Goal: Information Seeking & Learning: Learn about a topic

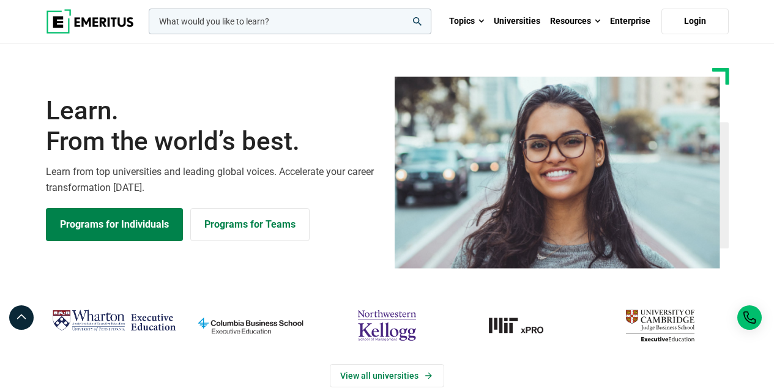
scroll to position [61, 0]
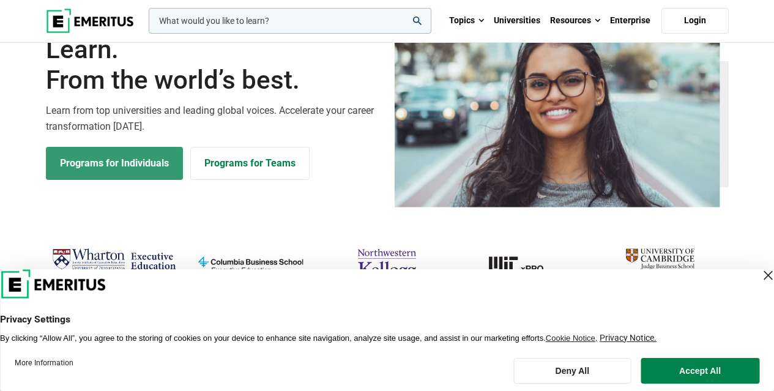
click at [150, 173] on link "Programs for Individuals" at bounding box center [114, 163] width 137 height 33
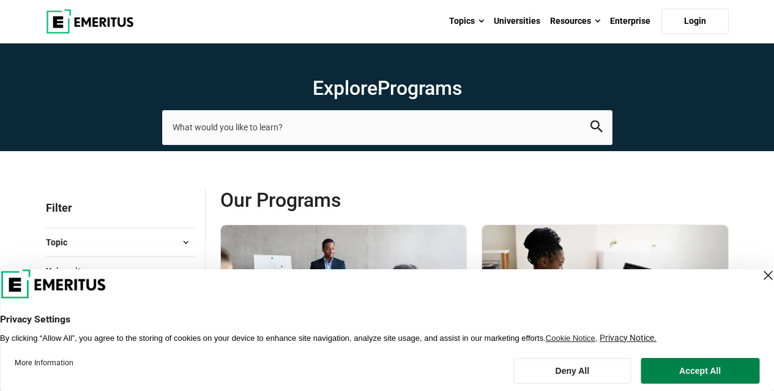
click at [760, 274] on div "Close Layer" at bounding box center [768, 275] width 17 height 17
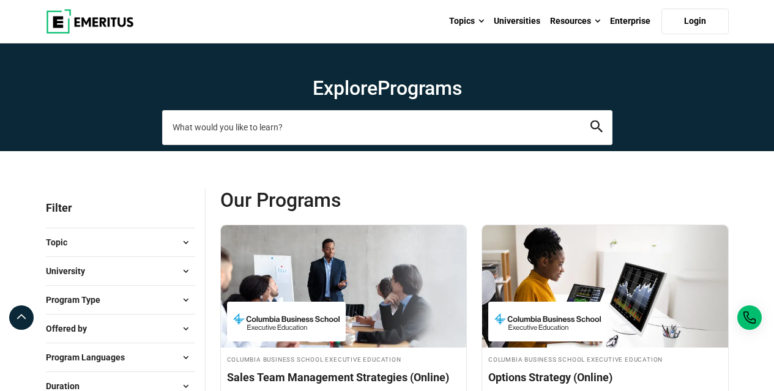
click at [294, 133] on input "search-page" at bounding box center [387, 127] width 451 height 34
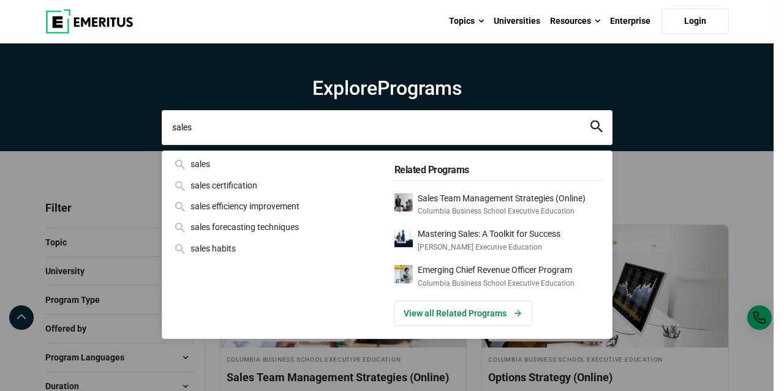
type input "sales"
click at [596, 126] on icon "search" at bounding box center [596, 127] width 12 height 12
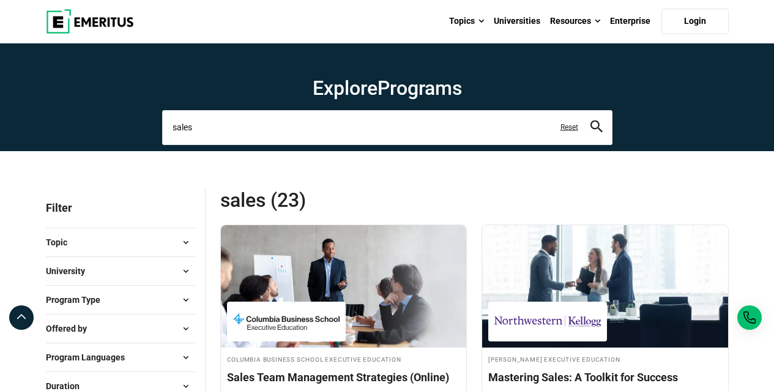
click at [242, 130] on input "sales" at bounding box center [387, 127] width 451 height 34
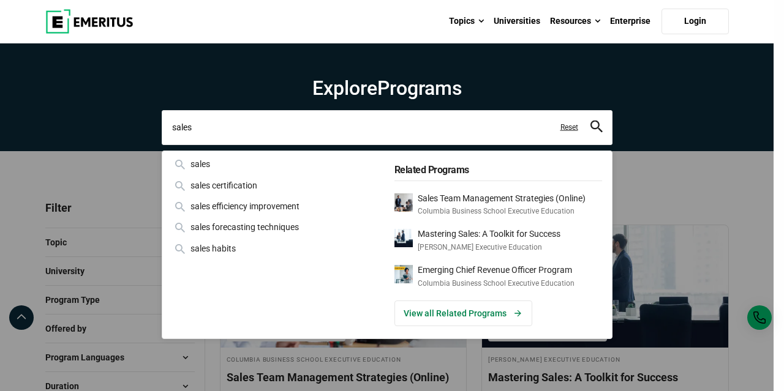
drag, startPoint x: 241, startPoint y: 130, endPoint x: 88, endPoint y: 120, distance: 153.4
click at [162, 120] on div "sales sales sales certification sales efficiency improvement sales forecasting …" at bounding box center [387, 127] width 451 height 34
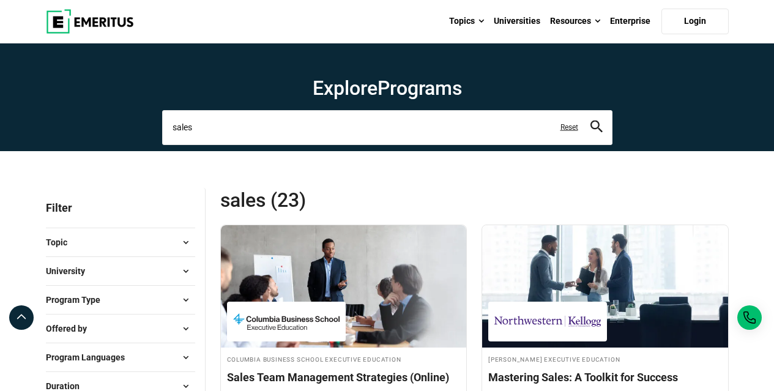
paste input "Strategic Sales Management"
type input "Strategic Sales Management"
click at [591, 121] on button "search" at bounding box center [597, 128] width 12 height 14
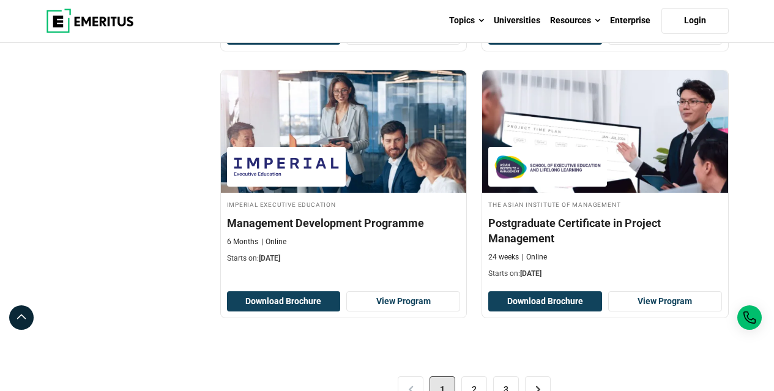
scroll to position [2571, 0]
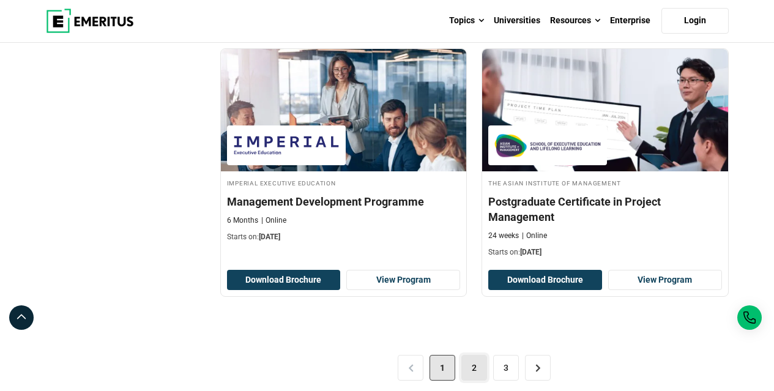
click at [477, 368] on link "2" at bounding box center [475, 368] width 26 height 26
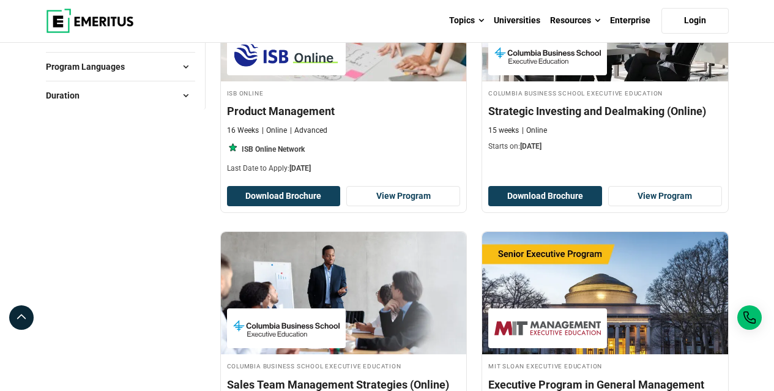
scroll to position [490, 0]
